Goal: Task Accomplishment & Management: Manage account settings

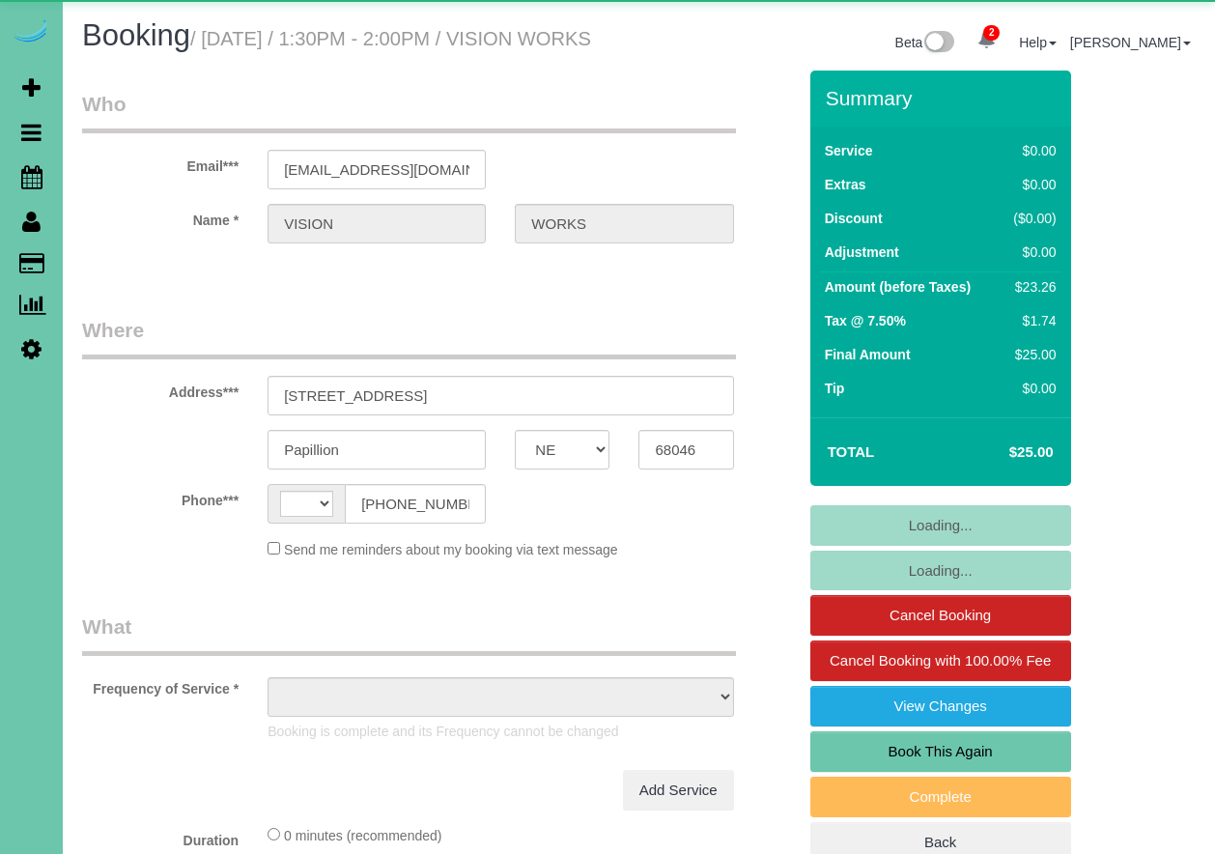
select select "NE"
select select "string:[GEOGRAPHIC_DATA]"
select select "object:723"
select select "NE"
select select "string:US"
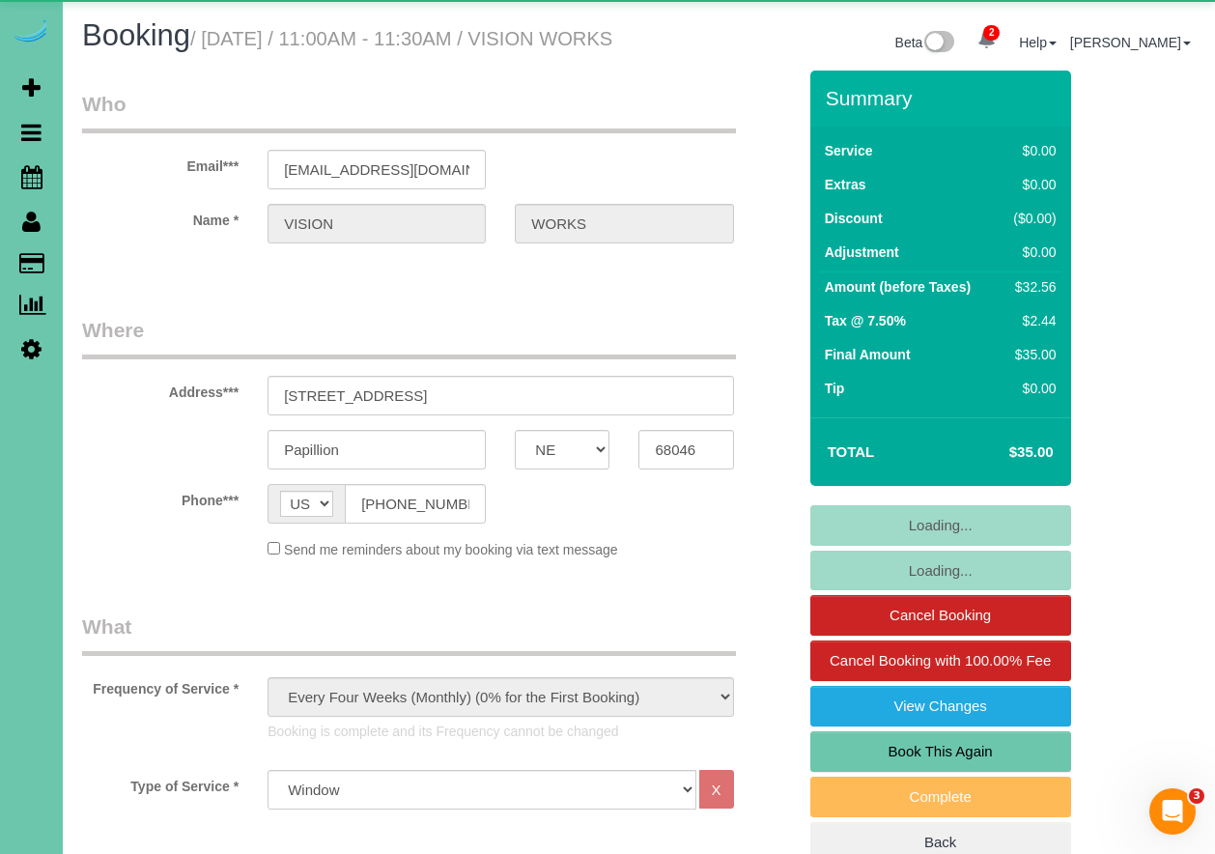
select select "object:665"
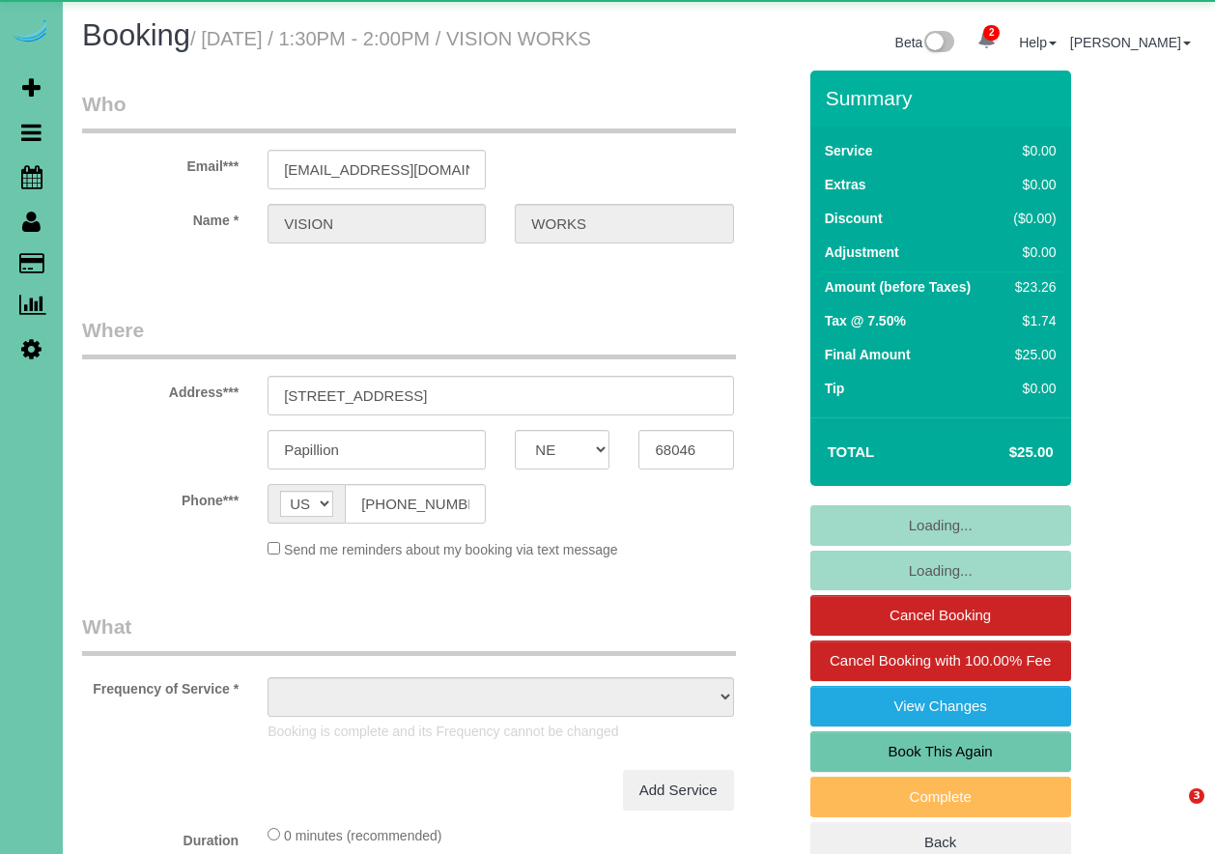
select select "NE"
select select "object:653"
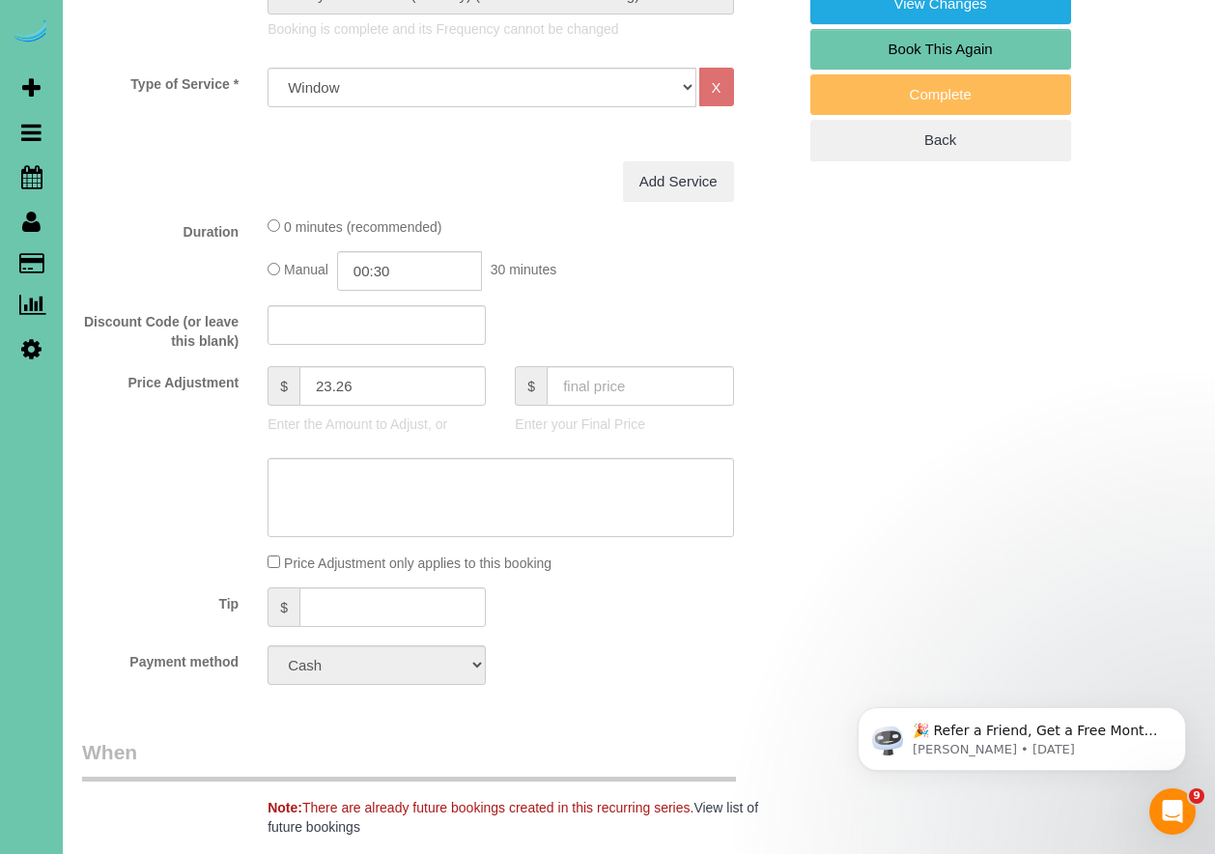
scroll to position [36, 0]
